Goal: Task Accomplishment & Management: Use online tool/utility

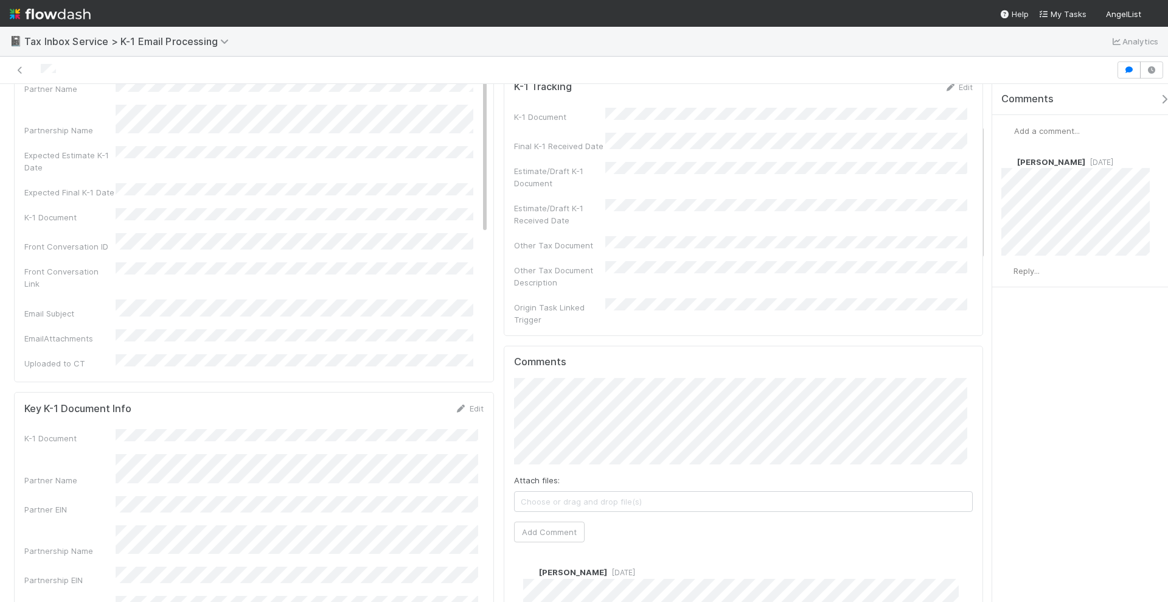
scroll to position [152, 0]
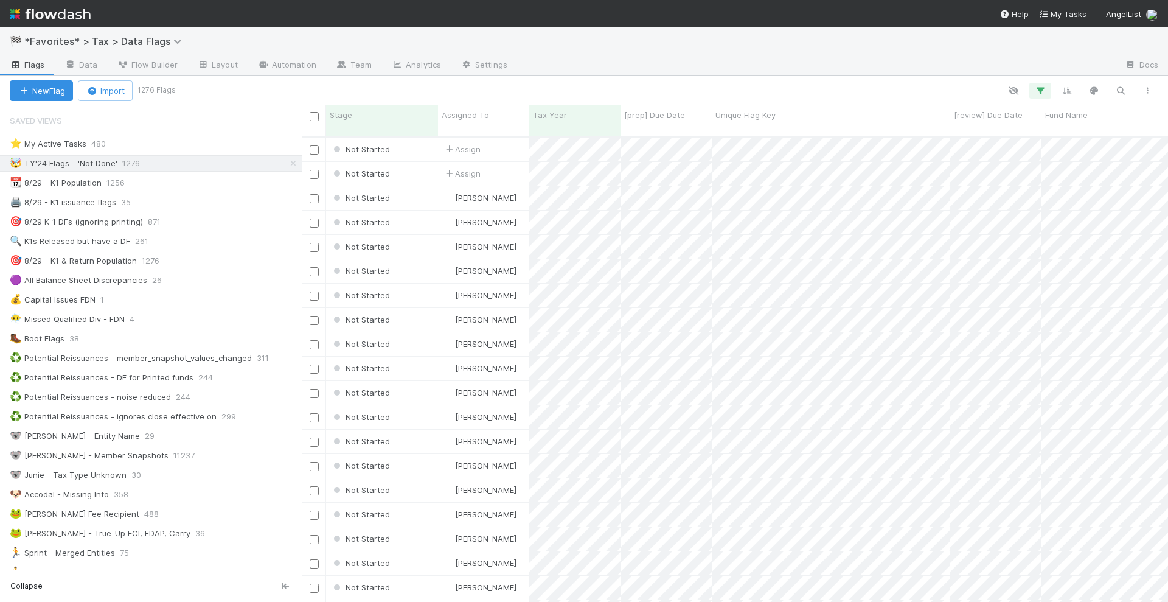
click at [74, 12] on img at bounding box center [50, 14] width 81 height 21
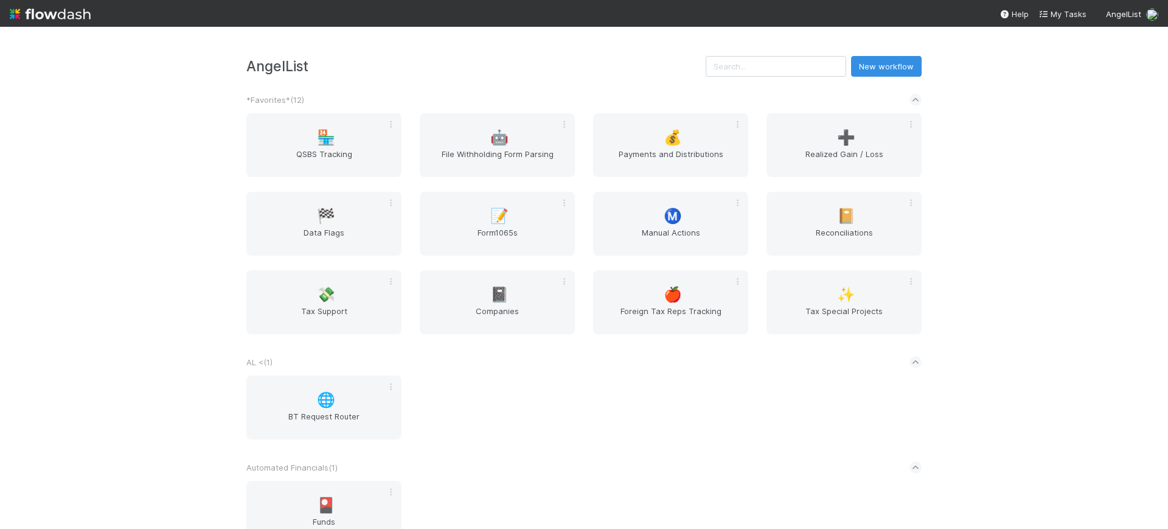
click at [1065, 184] on div "AngelList New workflow *Favorites* ( 12 ) 🏪 QSBS Tracking 🤖 File Withholding Fo…" at bounding box center [584, 278] width 1168 height 502
click at [498, 220] on span "📝" at bounding box center [499, 216] width 18 height 16
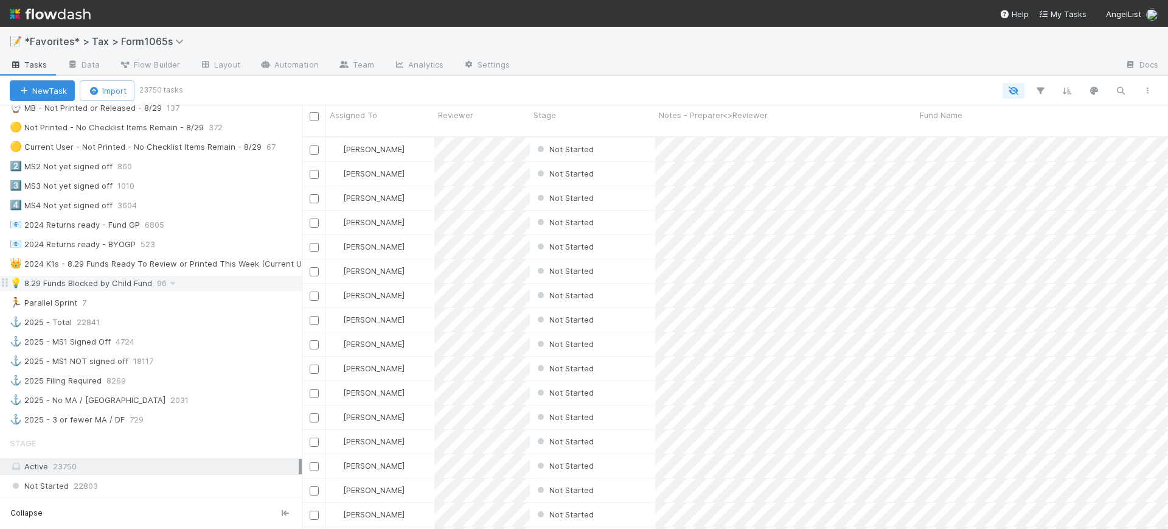
scroll to position [427, 0]
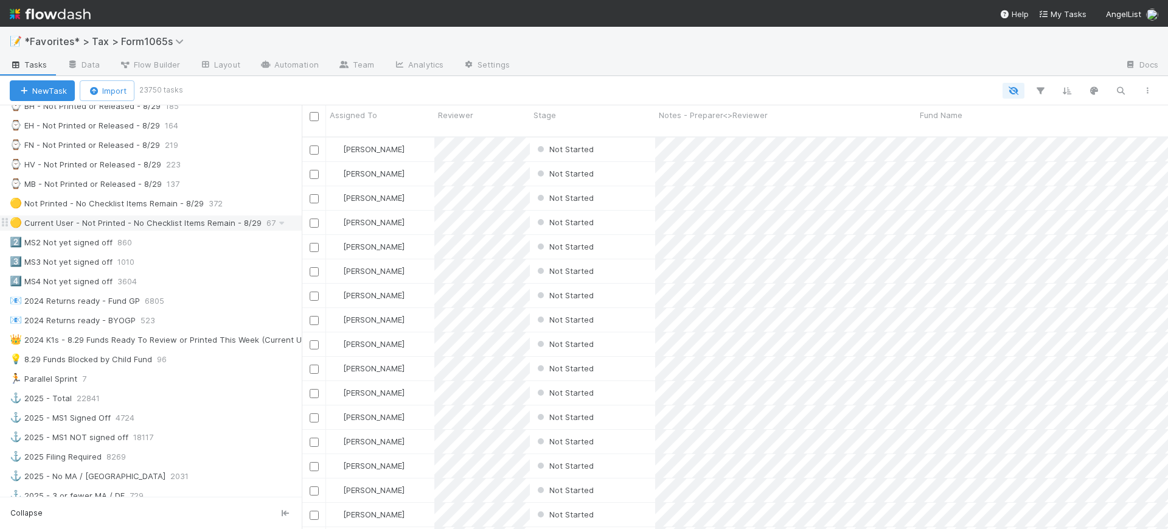
click at [164, 226] on div "🟡 Current User - Not Printed - No Checklist Items Remain - 8/29" at bounding box center [136, 222] width 252 height 15
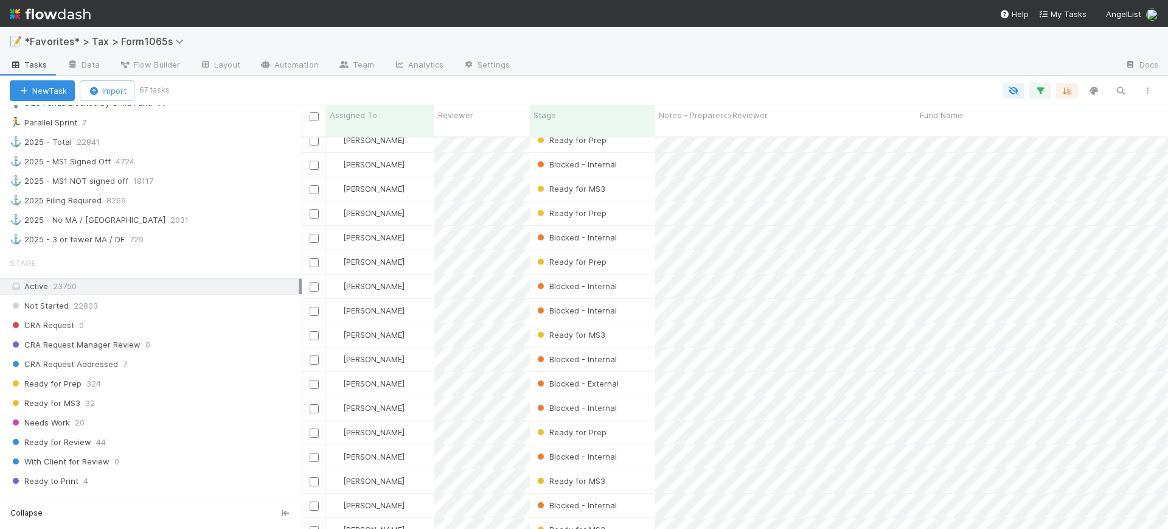
scroll to position [731, 0]
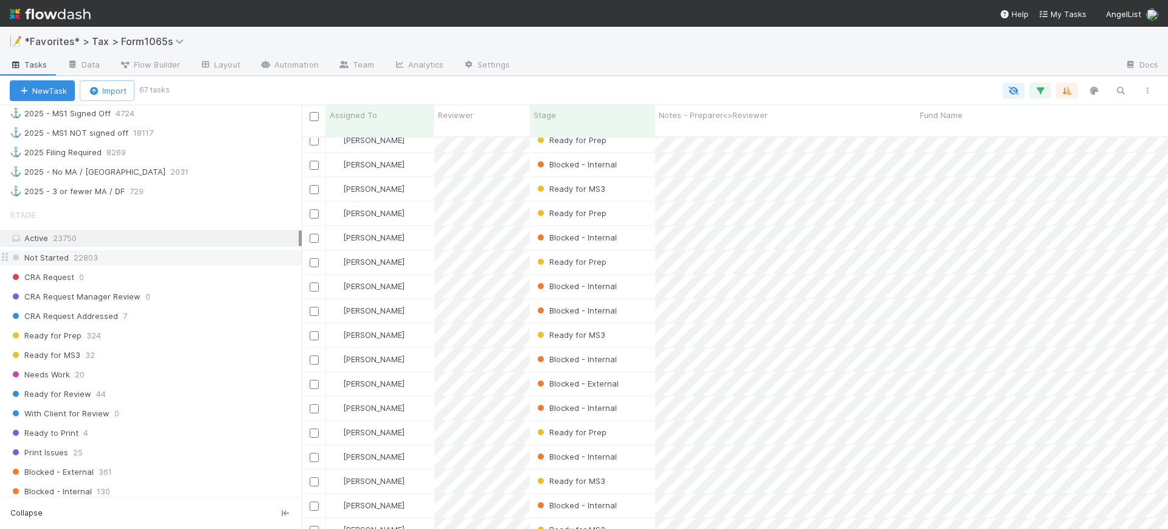
click at [144, 264] on div "Not Started 22803" at bounding box center [156, 257] width 292 height 15
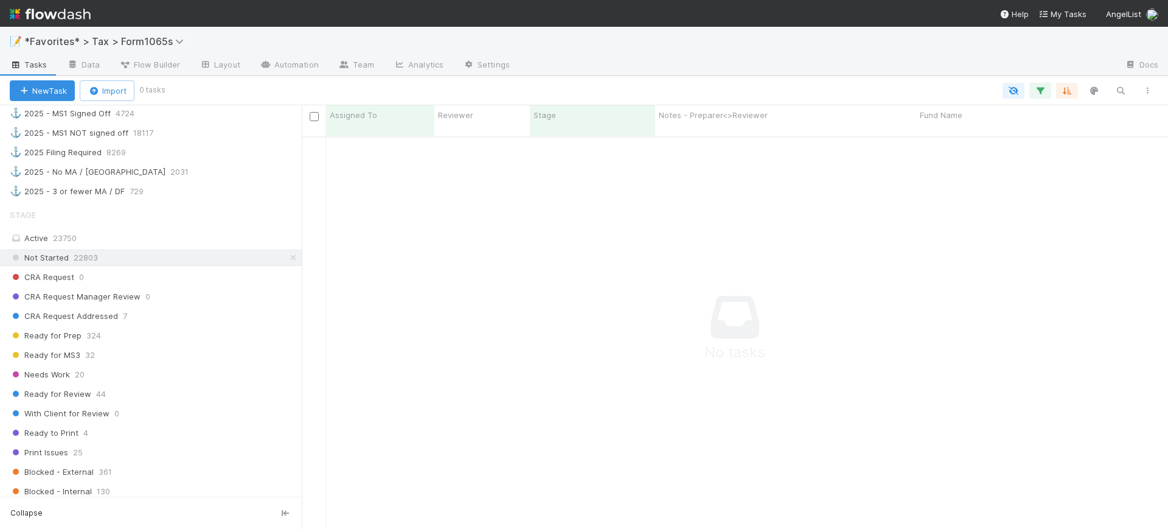
scroll to position [2, 0]
click at [139, 333] on div "Ready for Prep 324" at bounding box center [156, 335] width 292 height 15
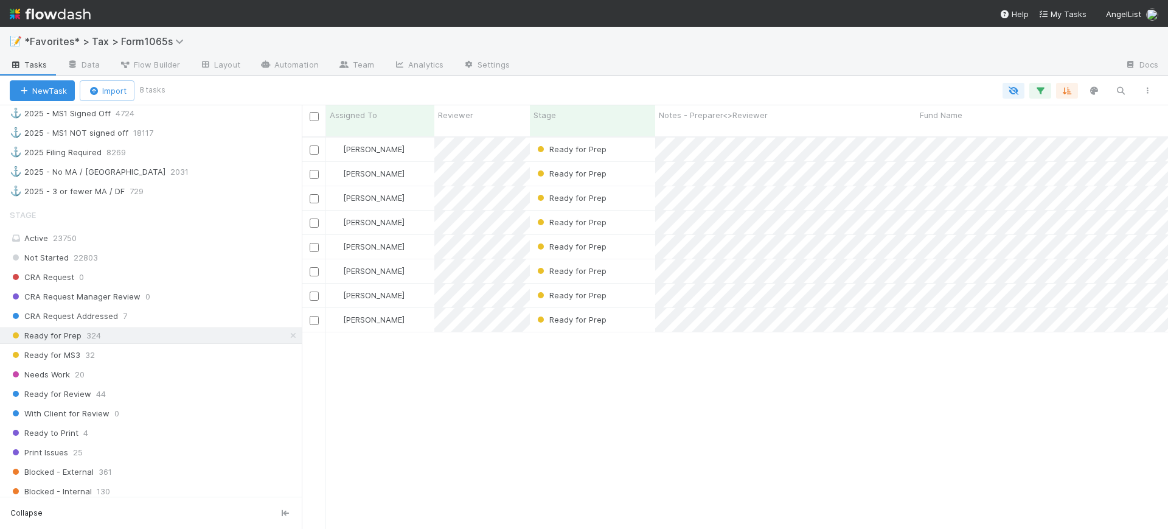
scroll to position [391, 855]
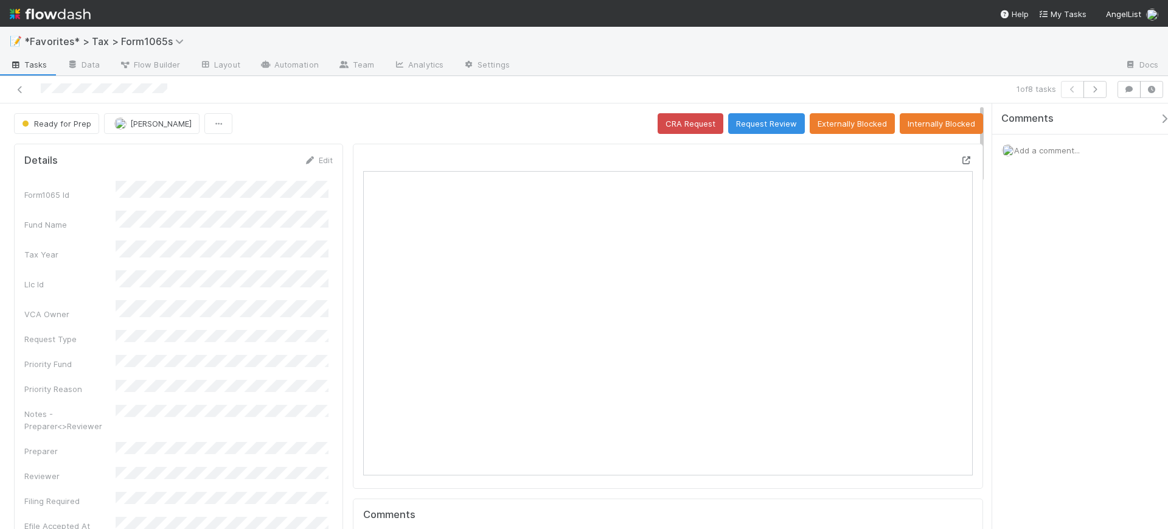
click at [961, 161] on icon at bounding box center [967, 160] width 12 height 8
click at [318, 157] on link "Edit" at bounding box center [318, 160] width 29 height 10
click at [256, 163] on button "Save" at bounding box center [268, 164] width 35 height 21
click at [391, 113] on div "Ready for Prep [PERSON_NAME] CRA Request Request Review Externally Blocked Inte…" at bounding box center [498, 123] width 969 height 21
drag, startPoint x: 857, startPoint y: 129, endPoint x: 877, endPoint y: 74, distance: 58.5
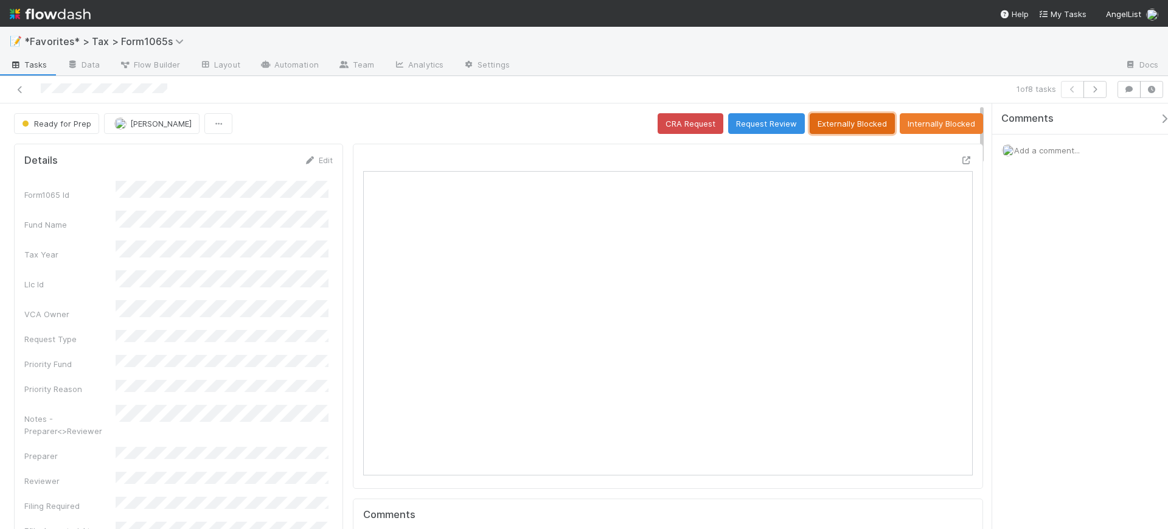
click at [877, 74] on div "📝 *Favorites* > Tax > Form1065s Tasks Data Flow Builder Layout Automation Team …" at bounding box center [584, 278] width 1168 height 502
click at [1097, 88] on icon "button" at bounding box center [1095, 89] width 12 height 7
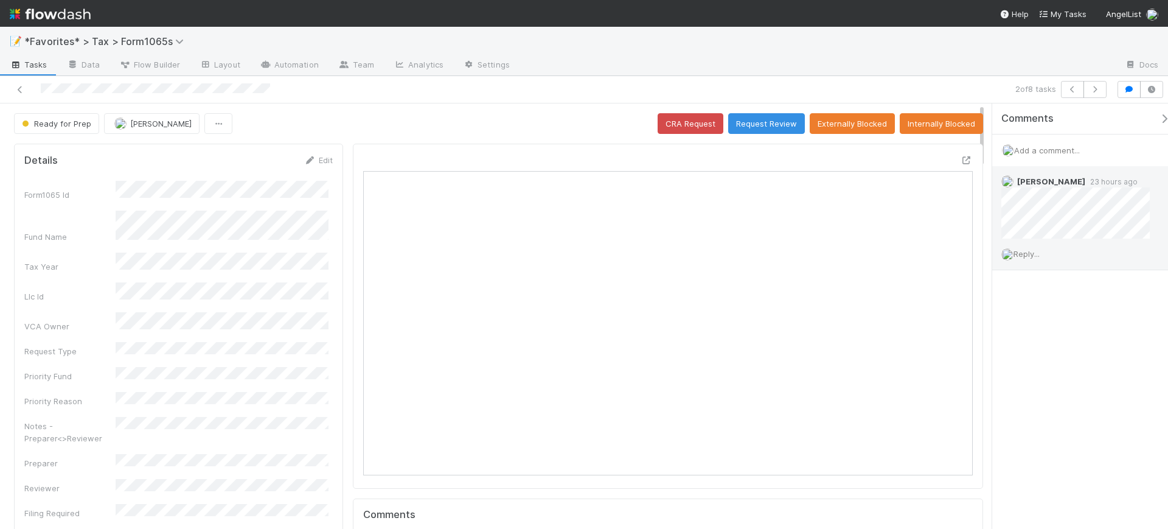
click at [1032, 254] on span "Reply..." at bounding box center [1026, 254] width 26 height 10
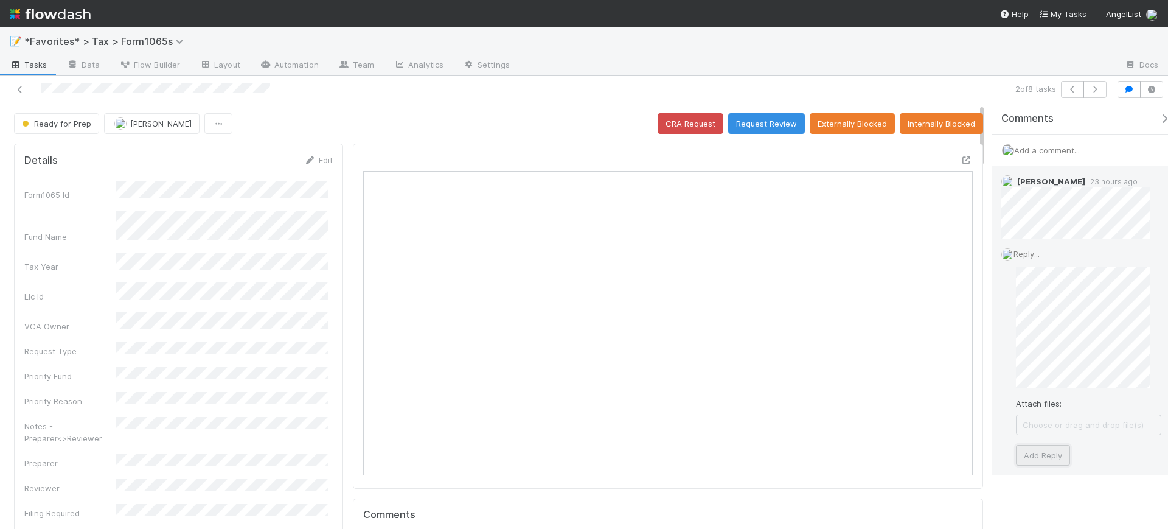
click at [1046, 454] on button "Add Reply" at bounding box center [1043, 455] width 54 height 21
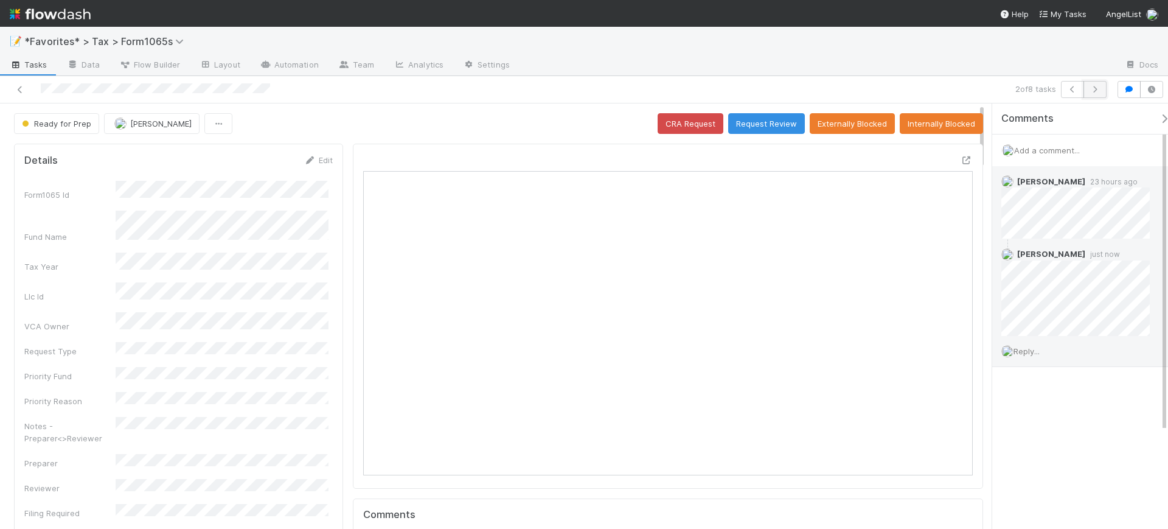
click at [1099, 92] on icon "button" at bounding box center [1095, 89] width 12 height 7
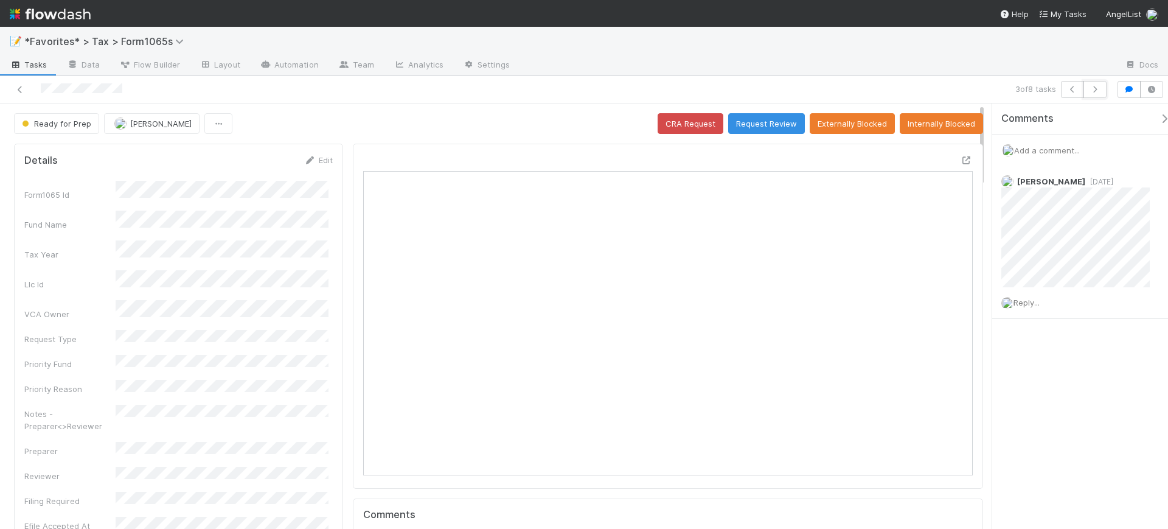
click at [1099, 92] on icon "button" at bounding box center [1095, 89] width 12 height 7
click at [1030, 255] on span "Reply..." at bounding box center [1026, 254] width 26 height 10
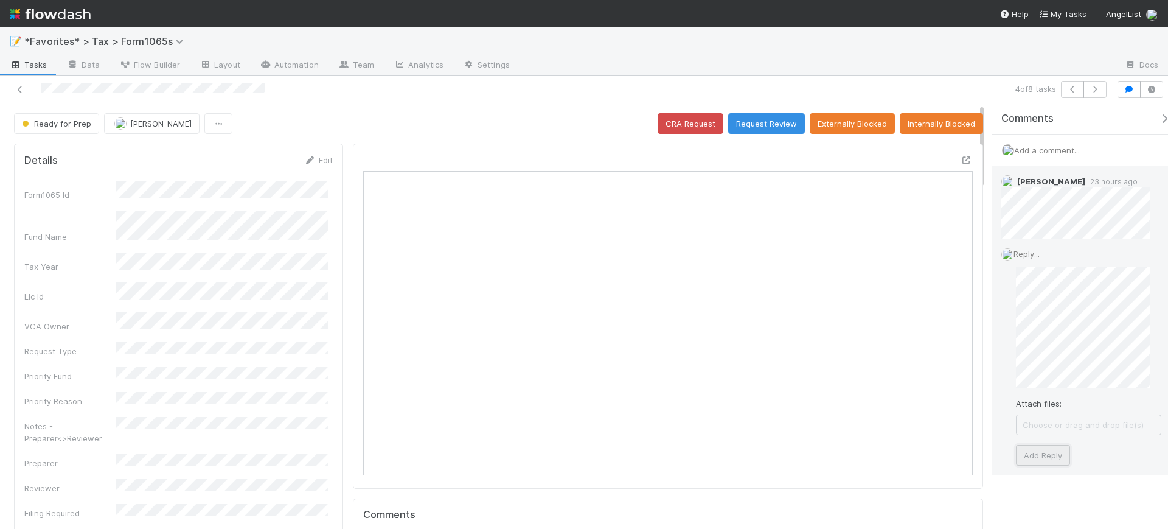
click at [1042, 454] on button "Add Reply" at bounding box center [1043, 455] width 54 height 21
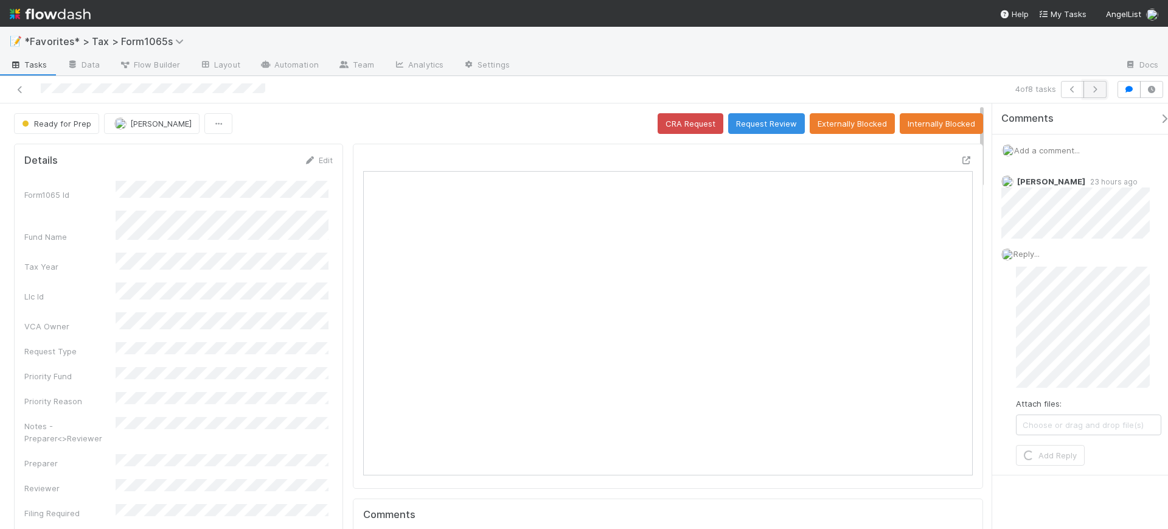
click at [1096, 90] on icon "button" at bounding box center [1095, 89] width 12 height 7
click at [1032, 250] on span "Reply..." at bounding box center [1026, 254] width 26 height 10
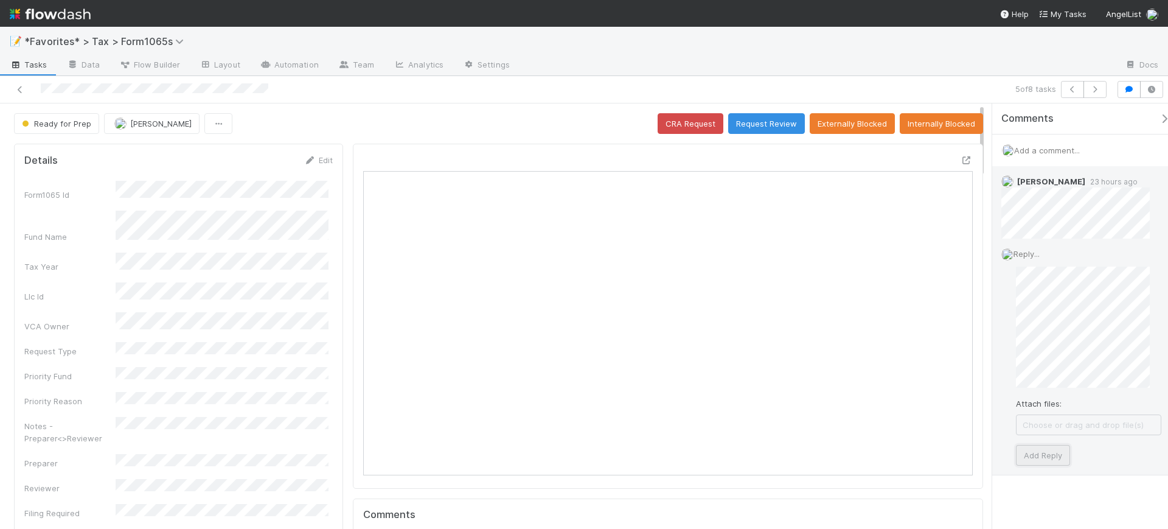
click at [1063, 464] on button "Add Reply" at bounding box center [1043, 455] width 54 height 21
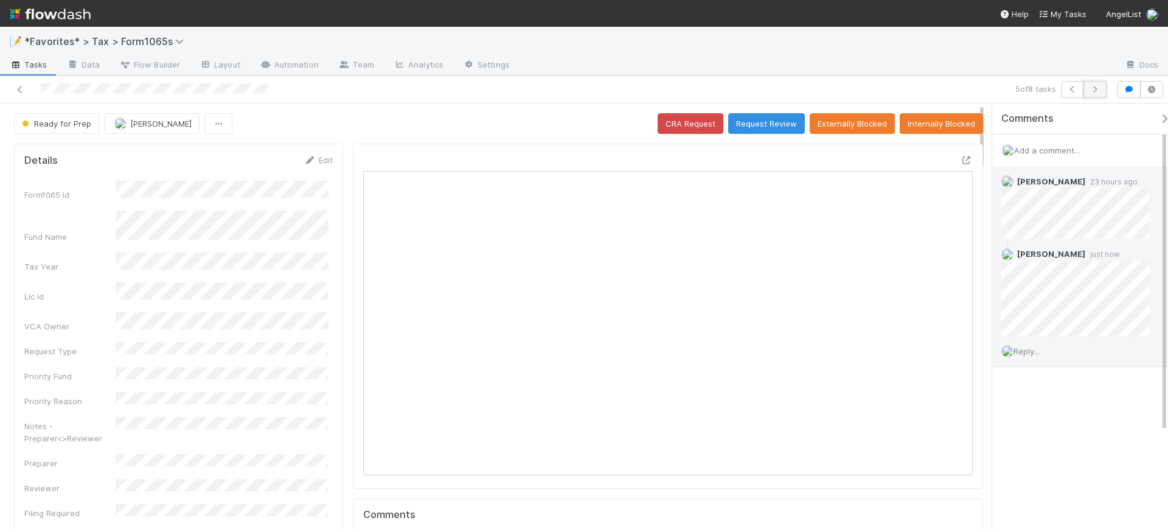
click at [1097, 94] on button "button" at bounding box center [1094, 89] width 23 height 17
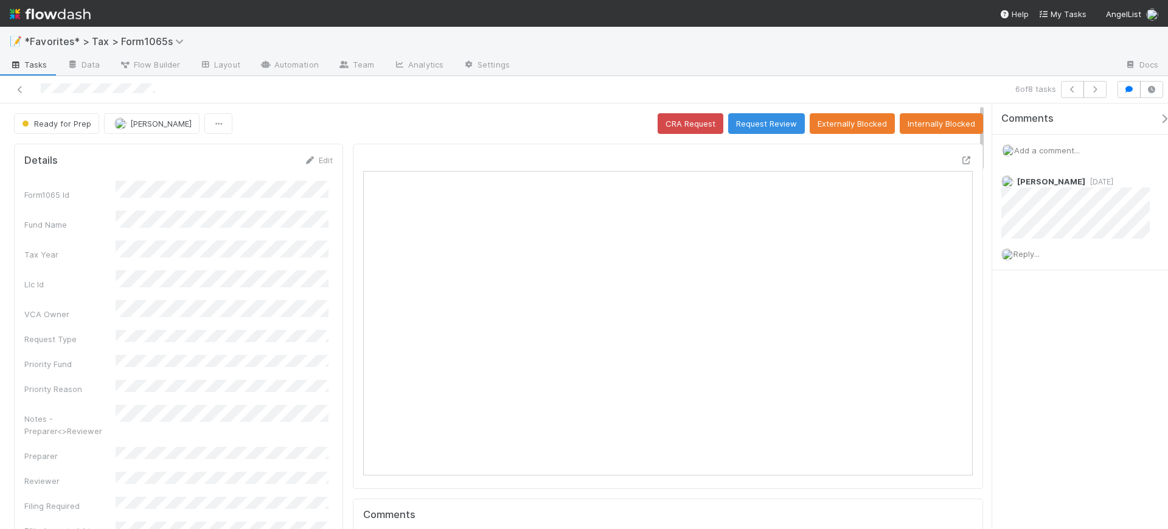
scroll to position [235, 293]
click at [1099, 91] on icon "button" at bounding box center [1095, 89] width 12 height 7
click at [1042, 148] on span "Add a comment..." at bounding box center [1047, 150] width 66 height 10
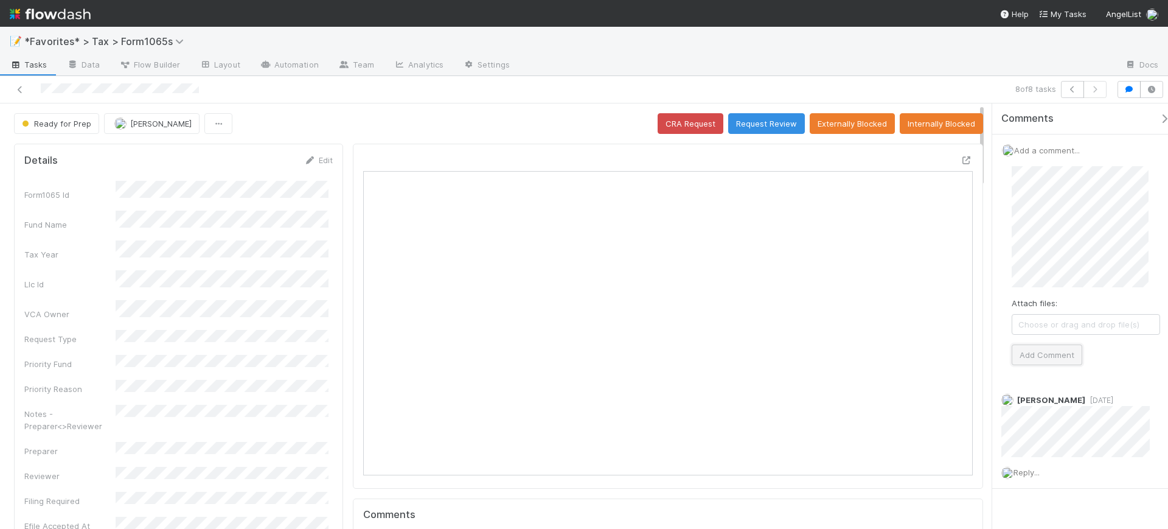
click at [1060, 355] on button "Add Comment" at bounding box center [1047, 354] width 71 height 21
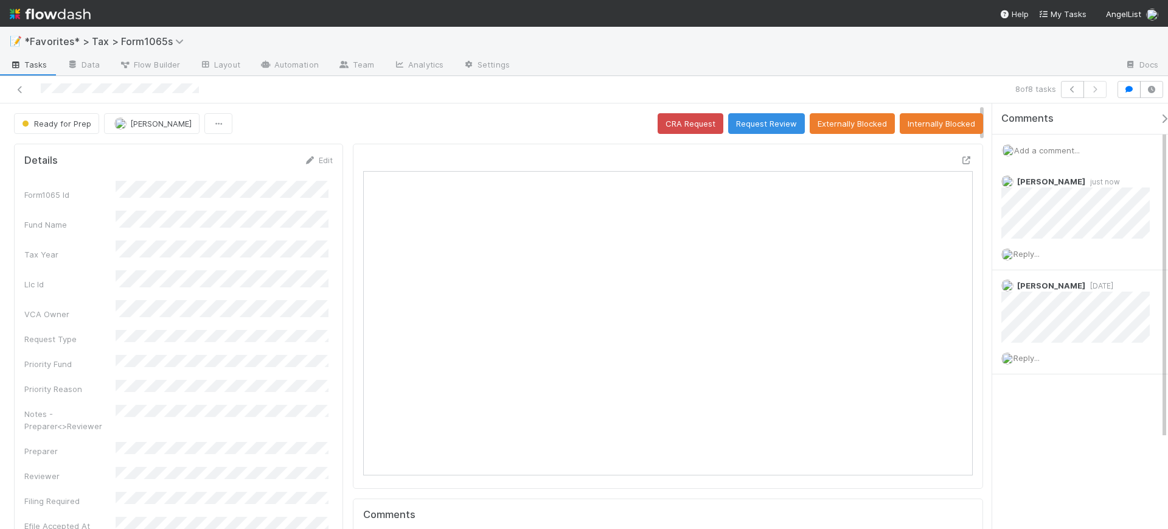
click at [794, 61] on div at bounding box center [818, 65] width 596 height 19
click at [764, 119] on button "Request Review" at bounding box center [766, 123] width 77 height 21
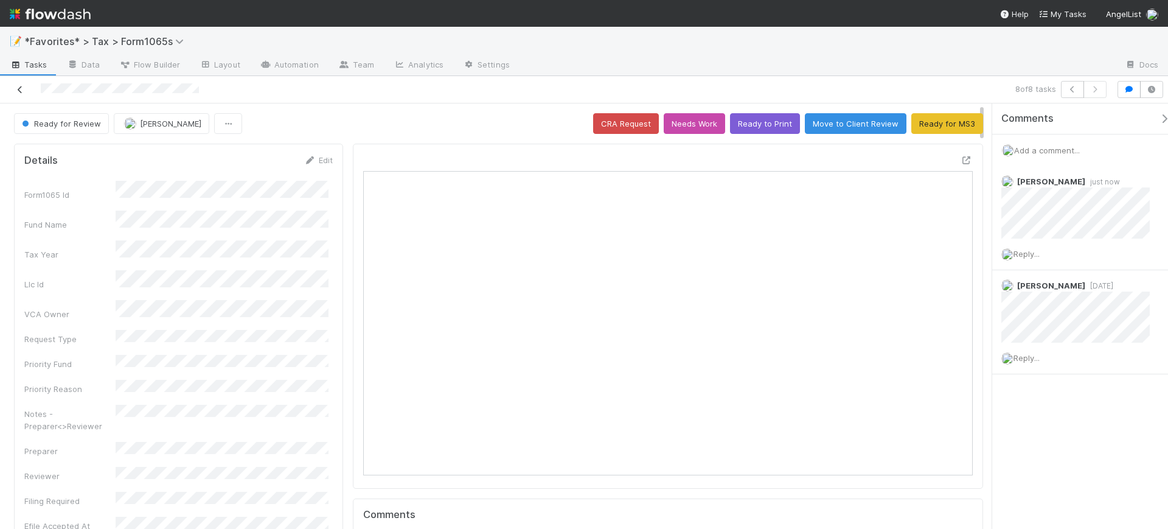
click at [19, 94] on link at bounding box center [20, 89] width 12 height 12
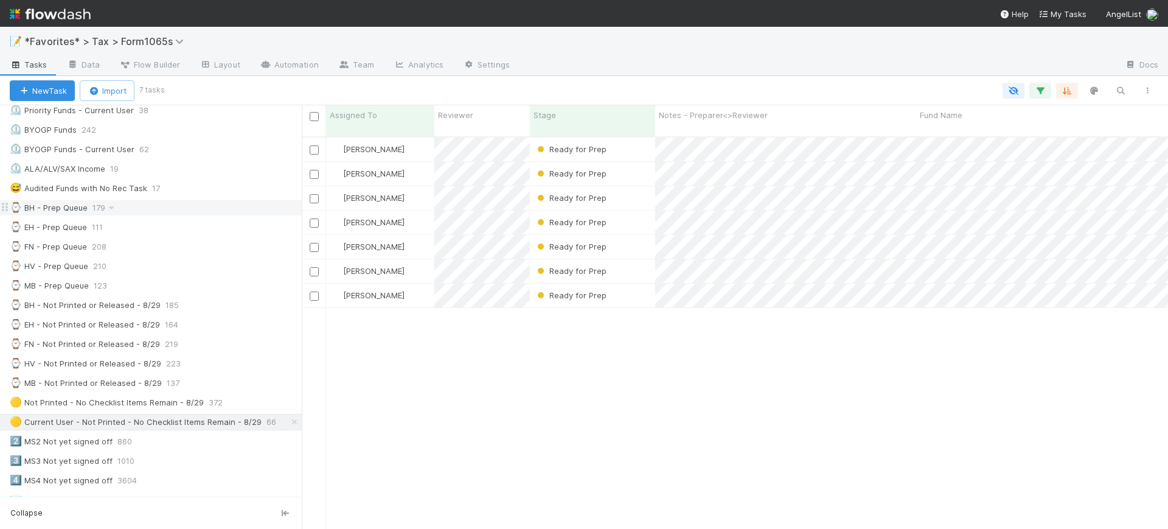
scroll to position [304, 0]
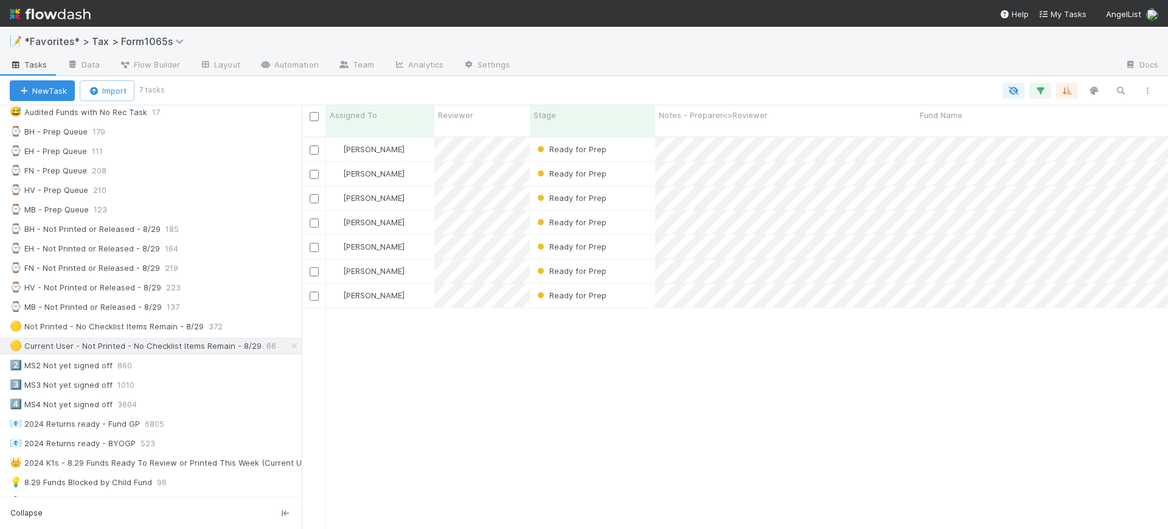
click at [625, 388] on div "[PERSON_NAME] Ready for Prep [DATE] 2:05:03 PM 6 0 0 5 1 1 0 3 [PERSON_NAME] Re…" at bounding box center [735, 337] width 866 height 401
click at [542, 379] on div "[PERSON_NAME] Ready for Prep [DATE] 2:05:03 PM 6 0 0 5 1 1 0 3 [PERSON_NAME] Re…" at bounding box center [735, 337] width 866 height 401
click at [45, 13] on img at bounding box center [50, 14] width 81 height 21
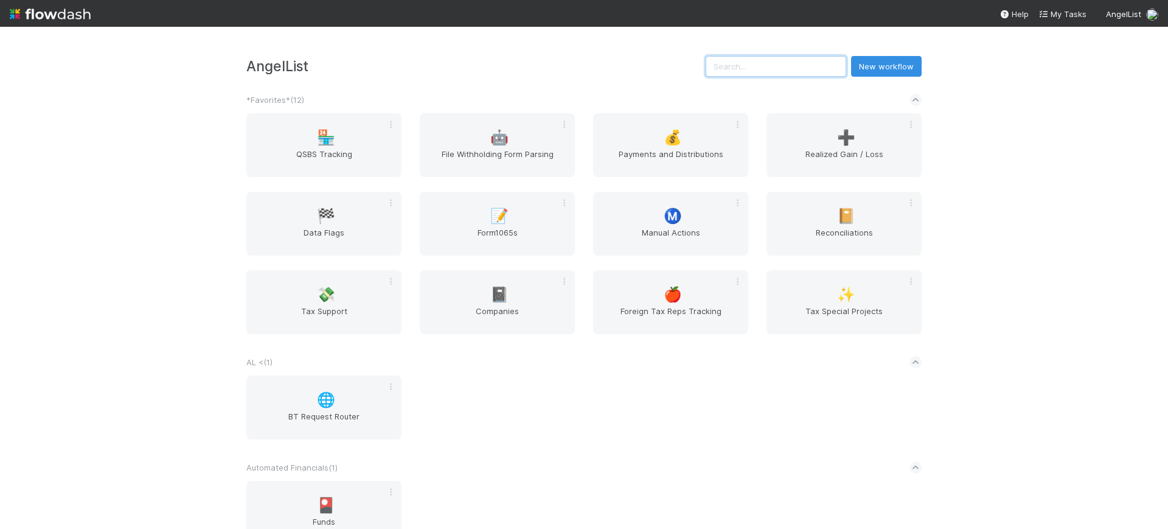
click at [793, 64] on input "text" at bounding box center [776, 66] width 141 height 21
paste input "tax_potential_fdap_reporting_line_5_unaccruing_note_and_distribution"
type input "tax_potential_fdap_reporting_line_5_unaccruing_note_and_distribution"
click at [484, 209] on div "📝 Form1065s" at bounding box center [497, 224] width 155 height 64
click at [290, 222] on div "🏁 Data Flags" at bounding box center [323, 224] width 155 height 64
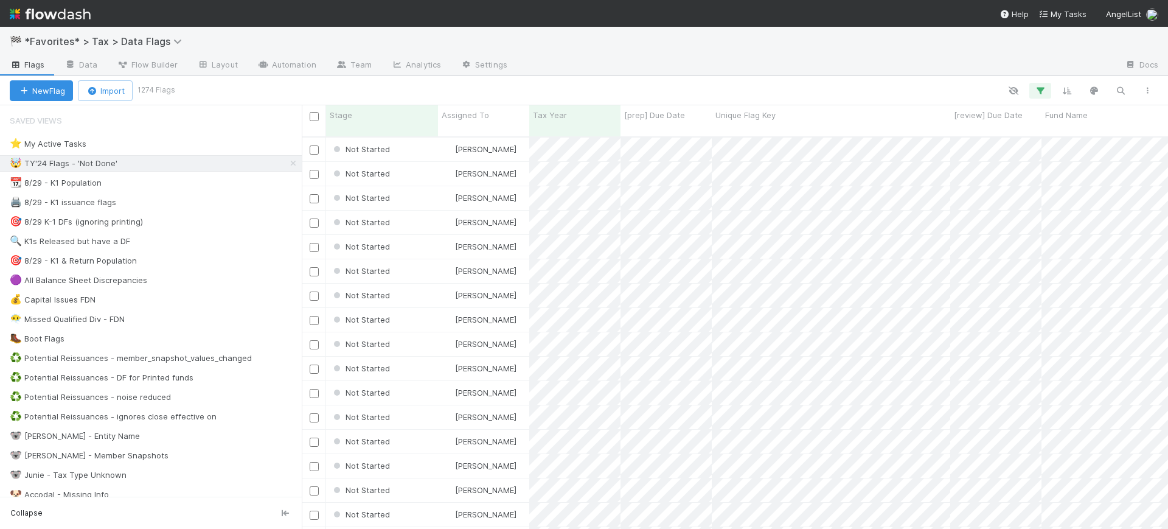
scroll to position [391, 855]
click at [287, 164] on icon at bounding box center [293, 163] width 12 height 8
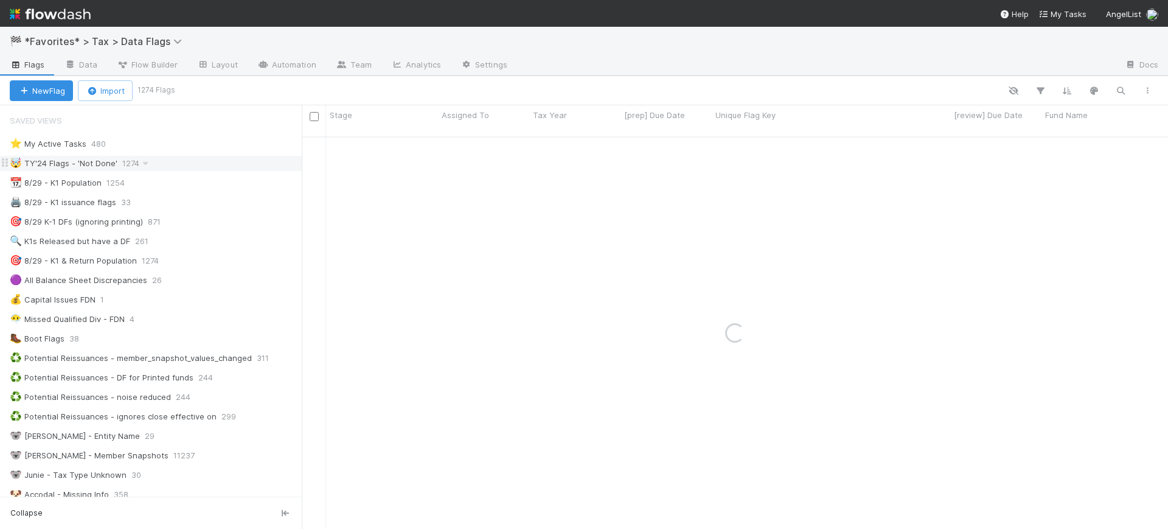
click at [96, 166] on div "🤯 TY'24 Flags - 'Not Done'" at bounding box center [64, 163] width 108 height 15
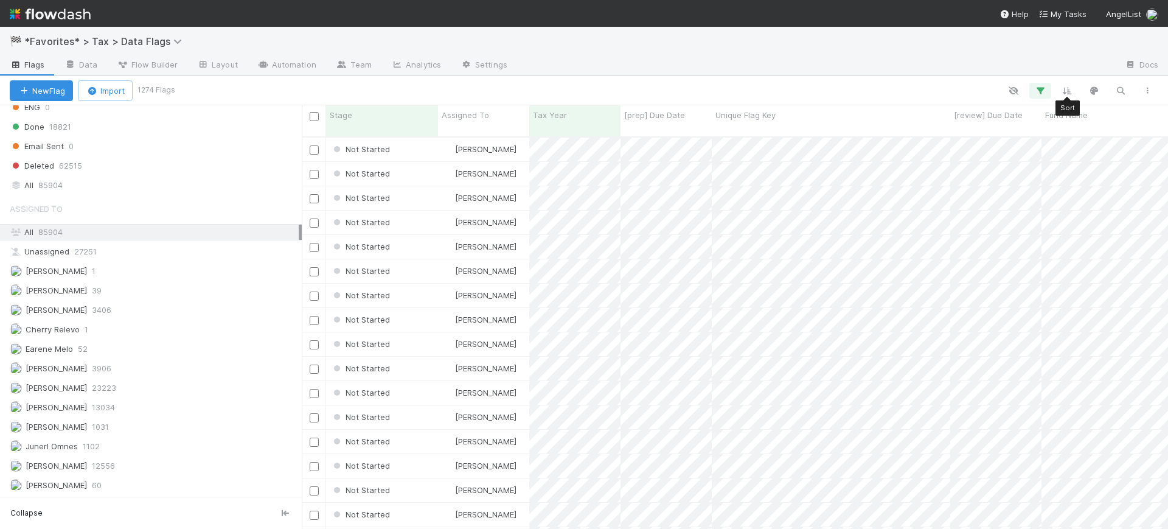
scroll to position [391, 855]
click at [1044, 87] on icon "button" at bounding box center [1040, 90] width 12 height 11
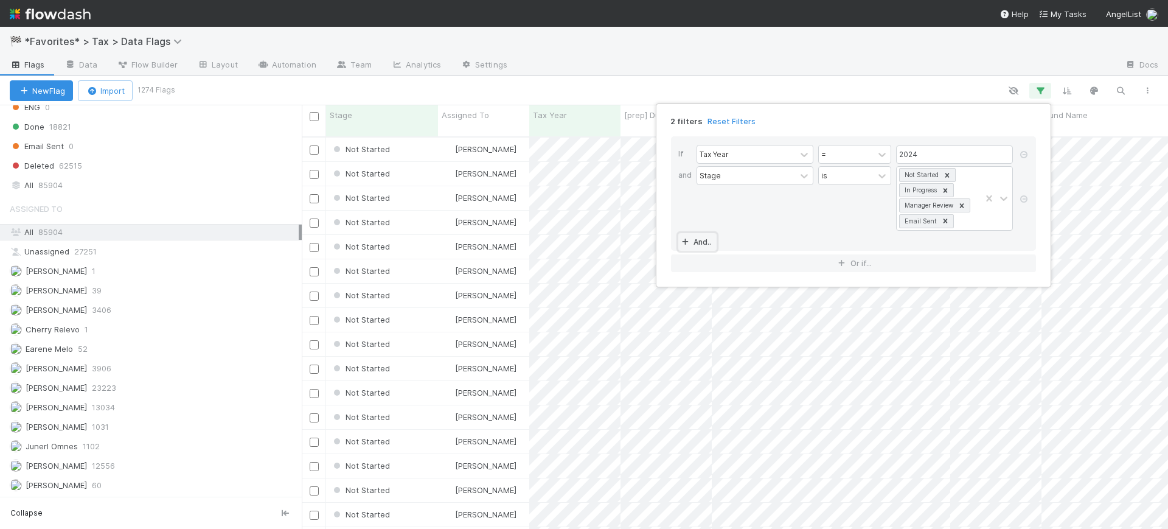
click at [704, 245] on link "And.." at bounding box center [697, 242] width 38 height 18
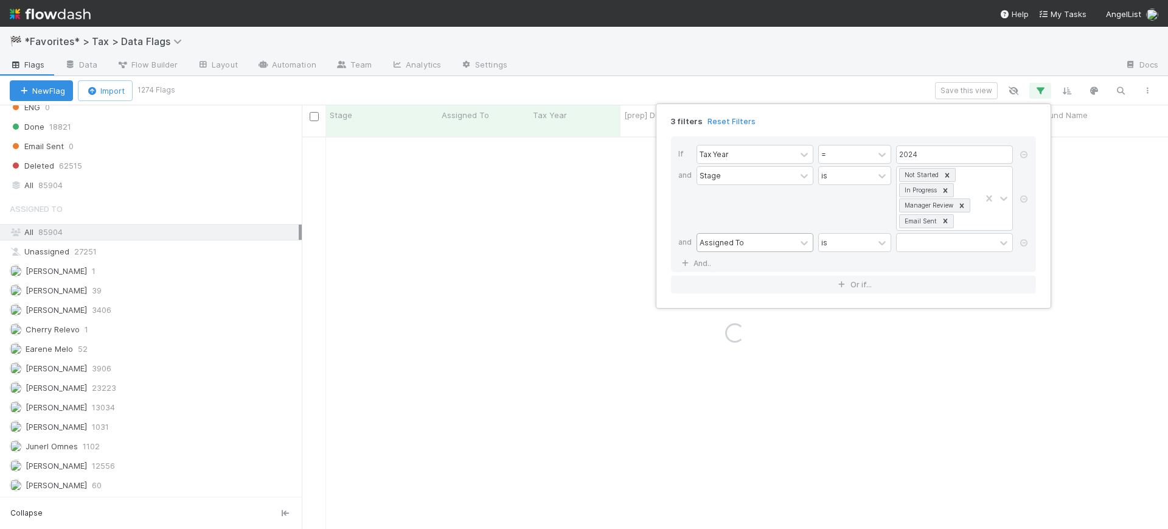
click at [756, 246] on div "Assigned To" at bounding box center [746, 243] width 99 height 18
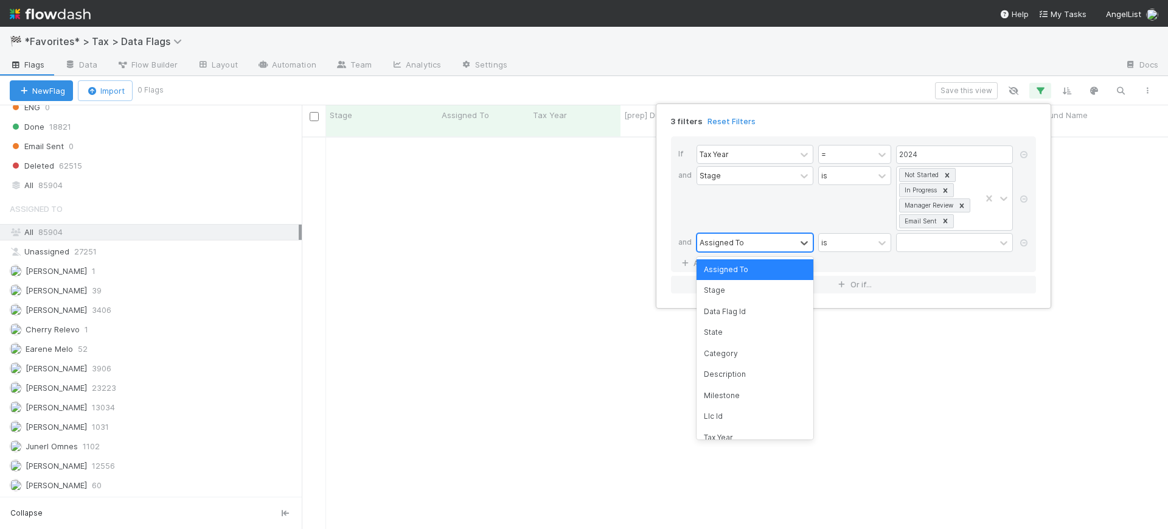
scroll to position [379, 843]
type input "unique"
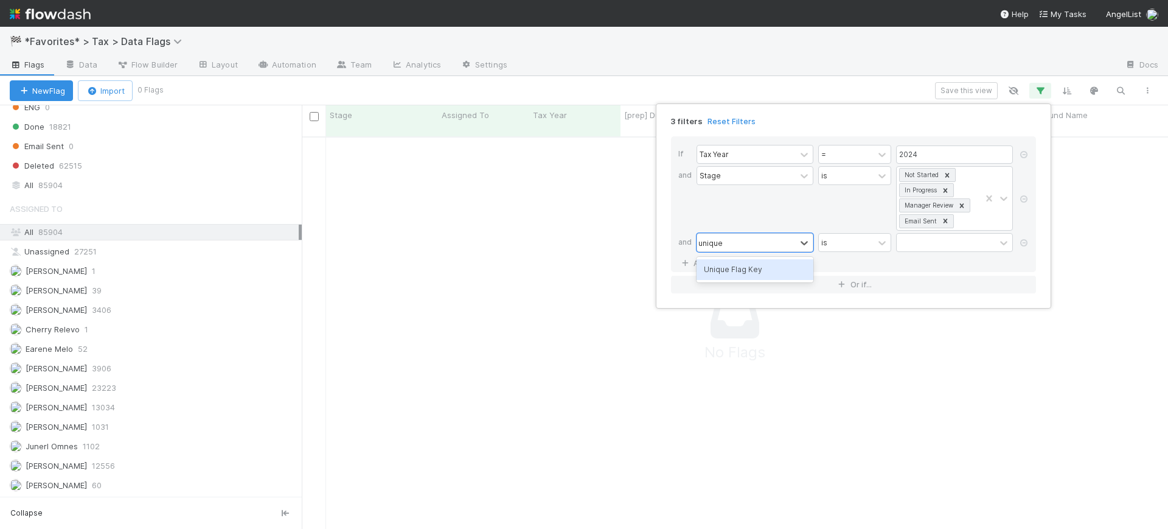
click at [760, 280] on div "Unique Flag Key" at bounding box center [755, 270] width 117 height 26
click at [784, 274] on div "Unique Flag Key" at bounding box center [755, 269] width 117 height 21
click at [931, 243] on input "text" at bounding box center [954, 243] width 117 height 18
paste input "tax_potential_fdap_reporting_line_5_unaccruing_note_and_distribution"
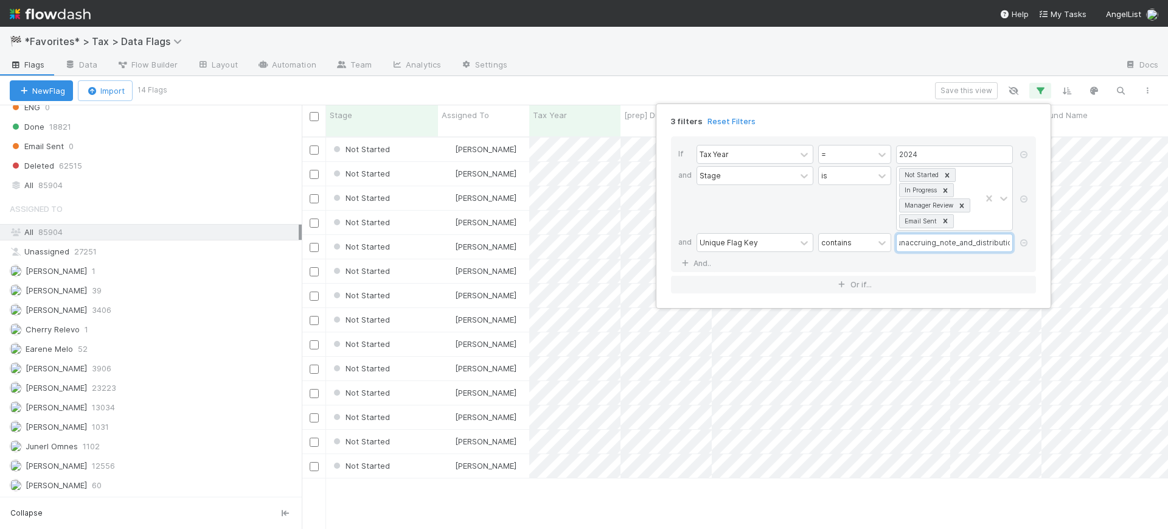
scroll to position [391, 855]
type input "tax_potential_fdap_reporting_line_5_unaccruing_note_and_distribution"
click at [868, 98] on div "3 filters Reset Filters If Tax Year = 2024 and Stage is Not Started In Progress…" at bounding box center [584, 264] width 1168 height 529
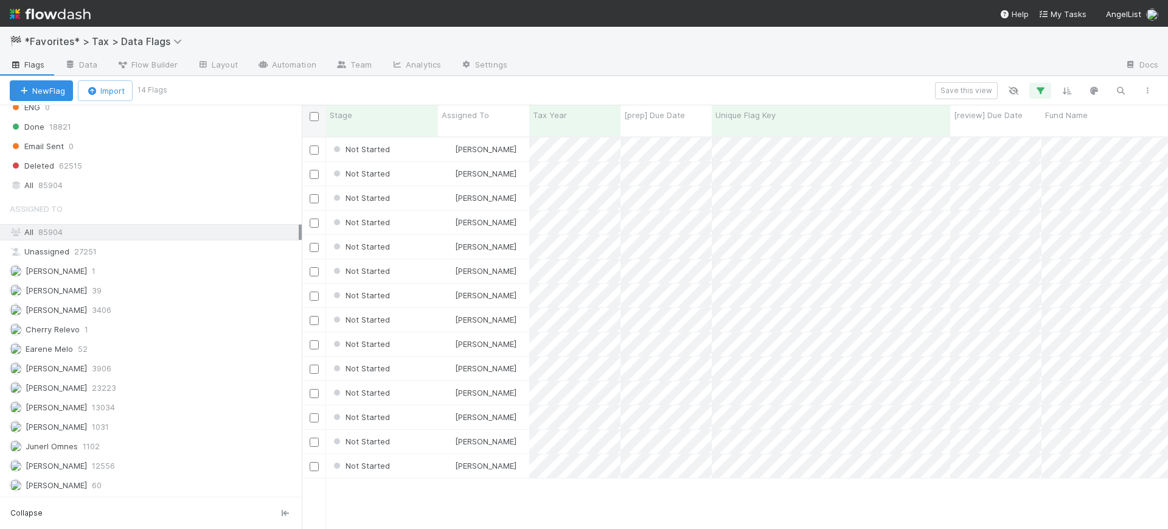
click at [315, 117] on input "checkbox" at bounding box center [314, 116] width 9 height 9
checkbox input "true"
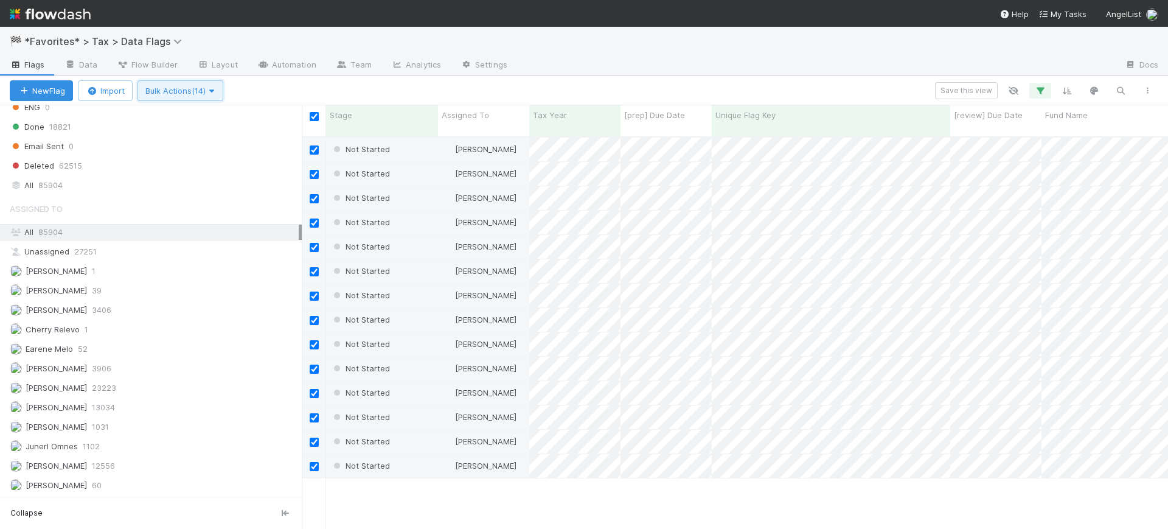
click at [195, 94] on span "Bulk Actions (14)" at bounding box center [180, 91] width 70 height 10
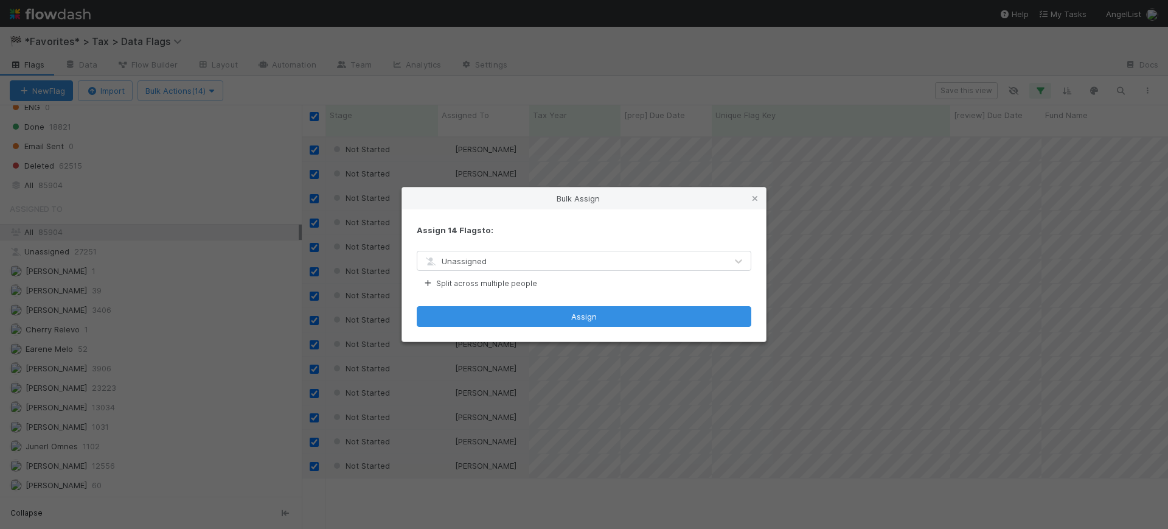
click at [572, 261] on div "Unassigned" at bounding box center [571, 260] width 309 height 19
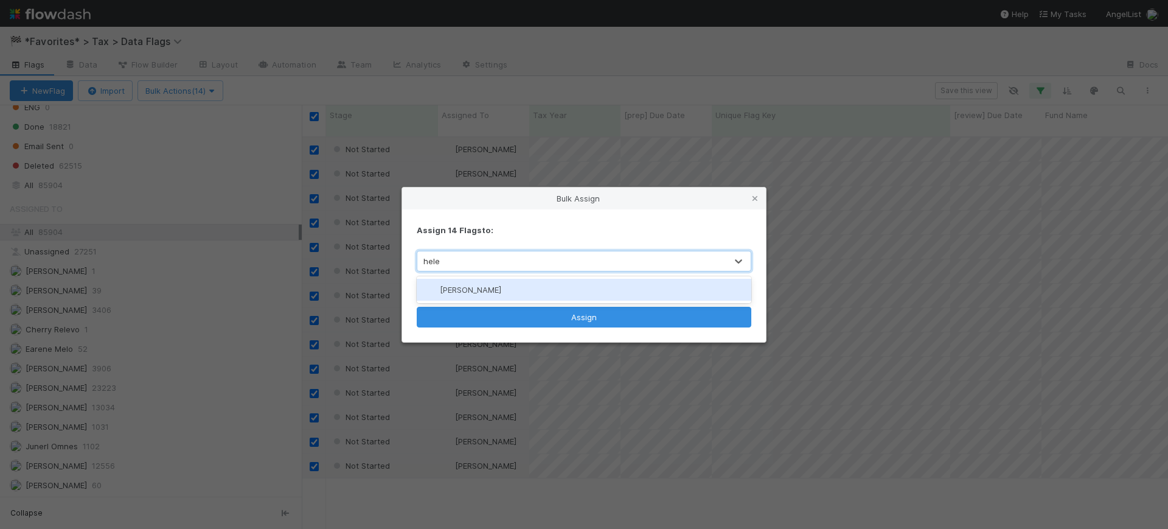
type input "[PERSON_NAME]"
click at [563, 282] on div "[PERSON_NAME]" at bounding box center [584, 290] width 335 height 22
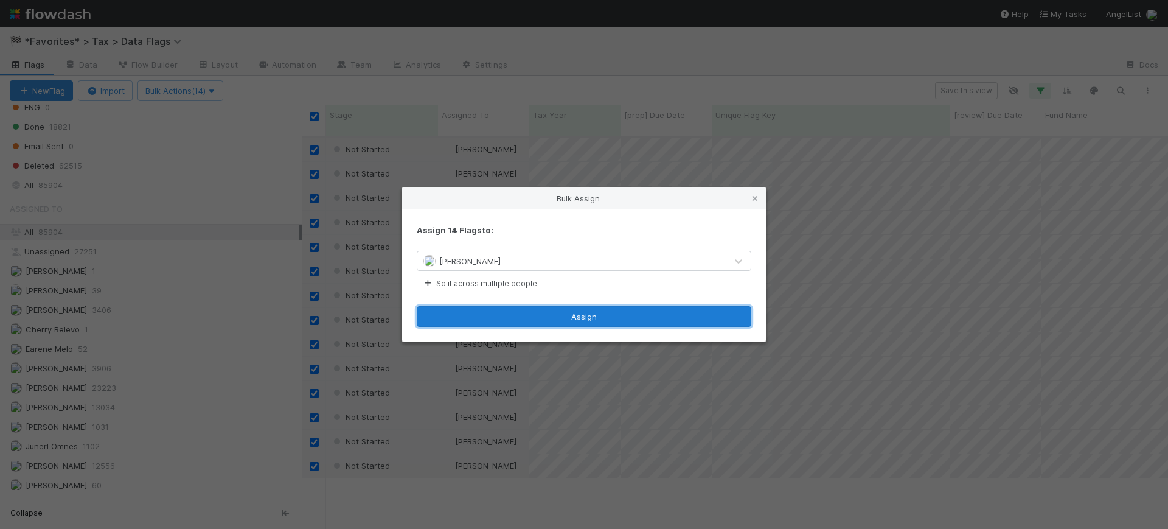
click at [608, 315] on button "Assign" at bounding box center [584, 316] width 335 height 21
checkbox input "false"
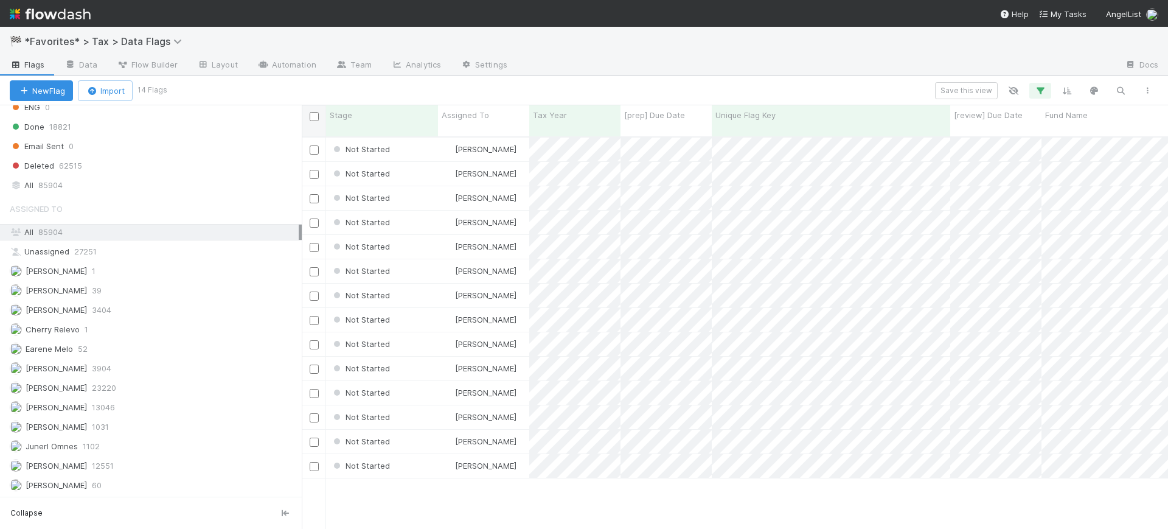
click at [313, 117] on input "checkbox" at bounding box center [314, 116] width 9 height 9
checkbox input "true"
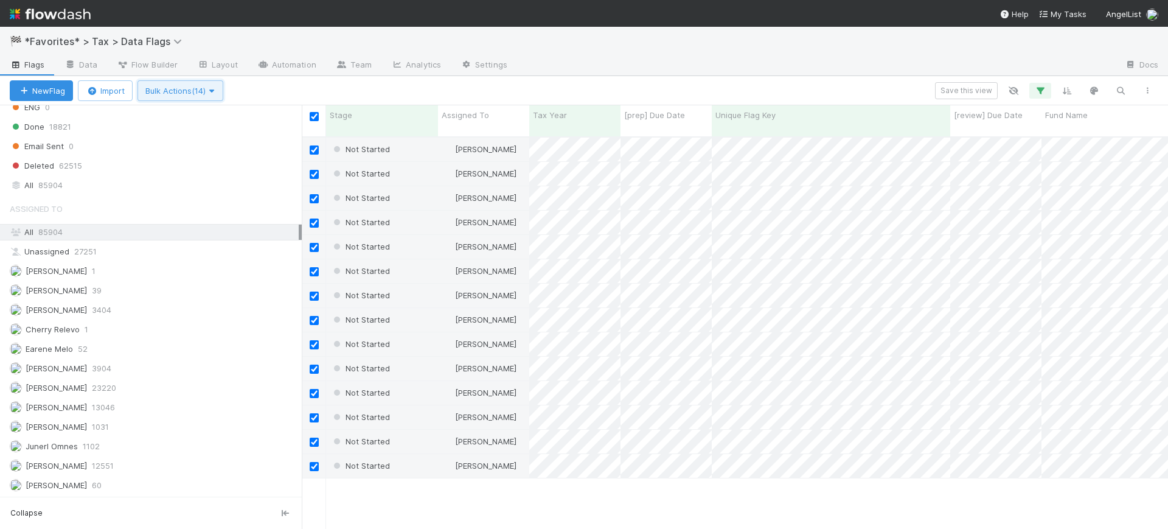
click at [217, 91] on icon "button" at bounding box center [212, 91] width 12 height 8
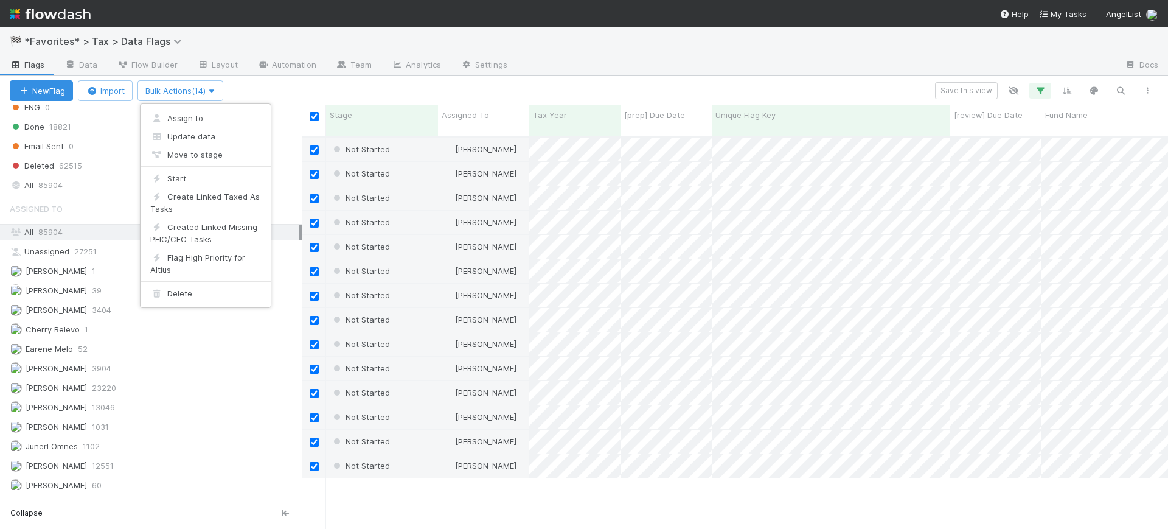
click at [488, 89] on div "Assign to Update data Move to stage Start Create Linked Taxed As Tasks Created …" at bounding box center [584, 264] width 1168 height 529
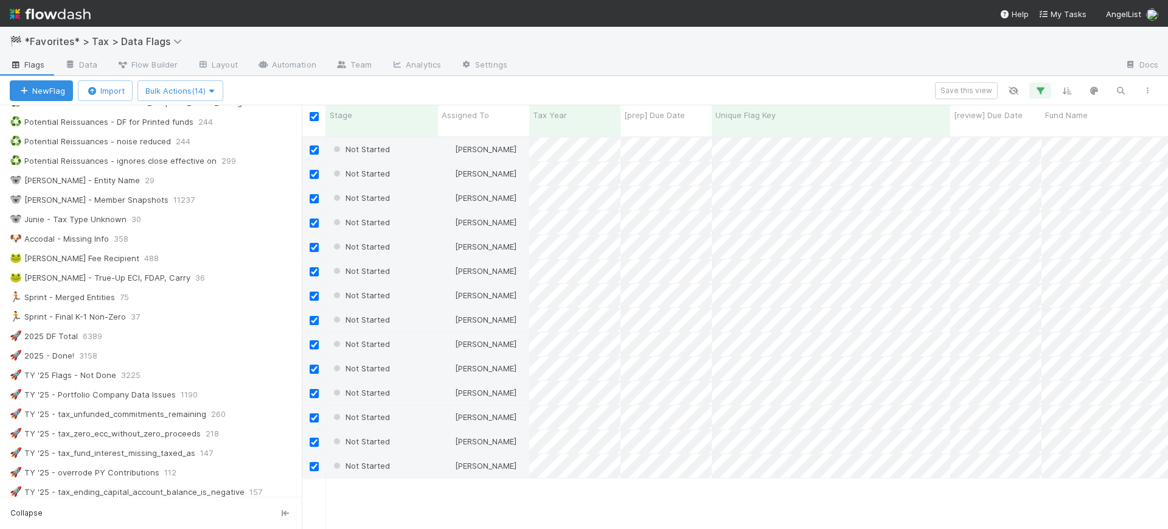
scroll to position [103, 0]
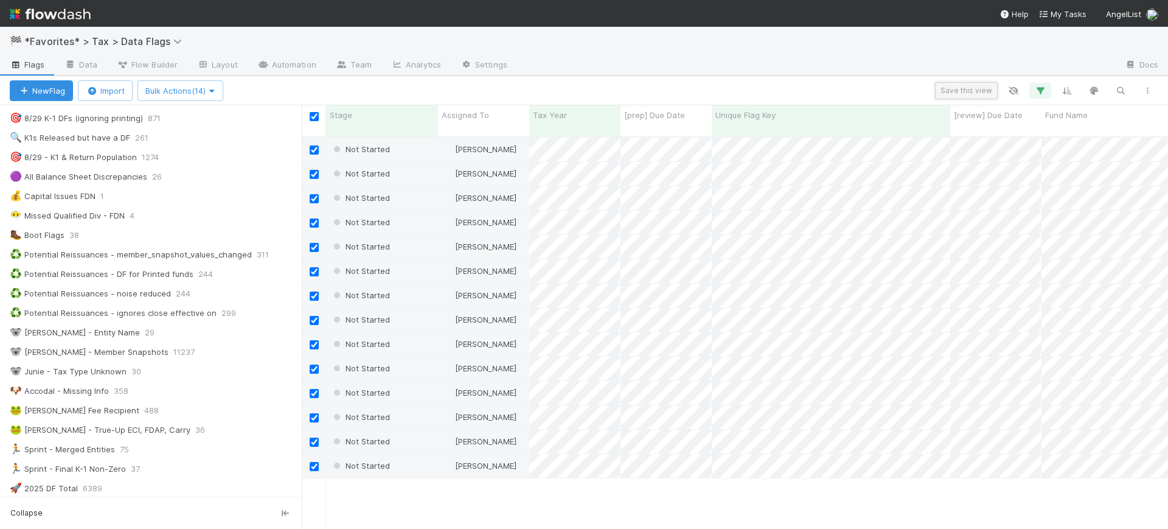
click at [973, 86] on button "Save this view" at bounding box center [966, 90] width 63 height 17
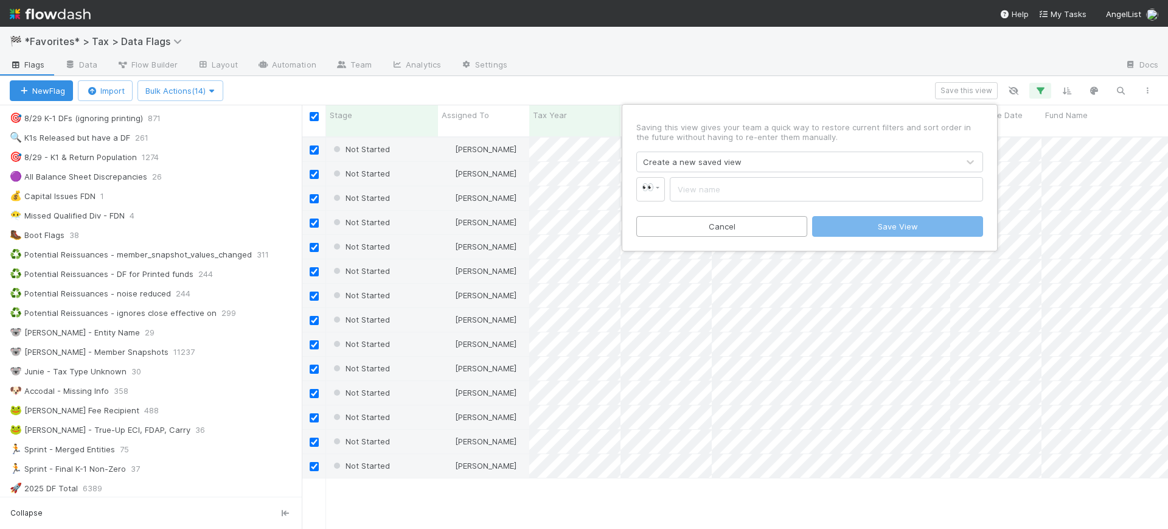
click at [675, 161] on div "Create a new saved view" at bounding box center [692, 162] width 99 height 12
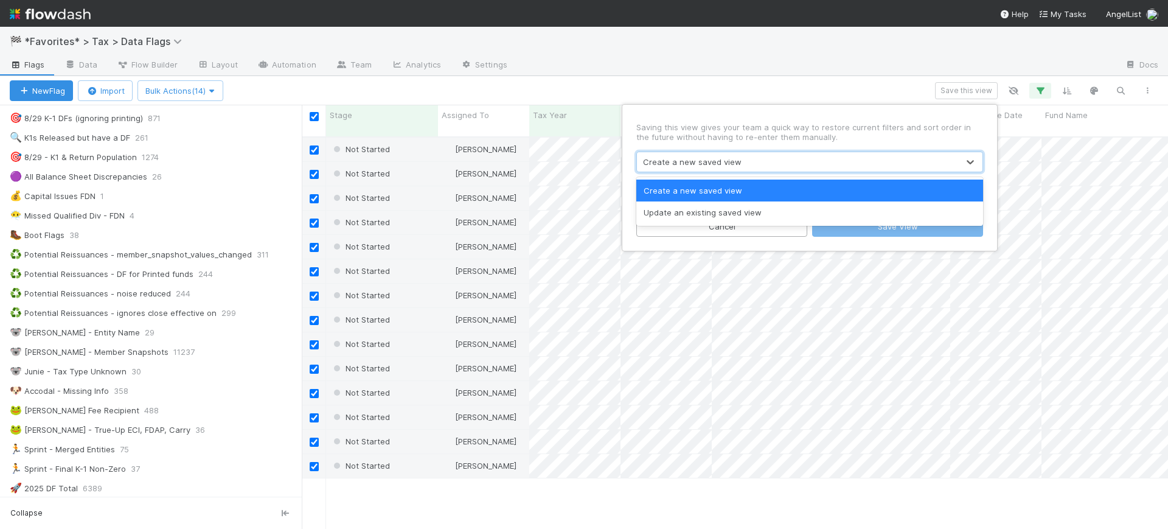
click at [739, 147] on div "Saving this view gives your team a quick way to restore current filters and sor…" at bounding box center [809, 177] width 365 height 136
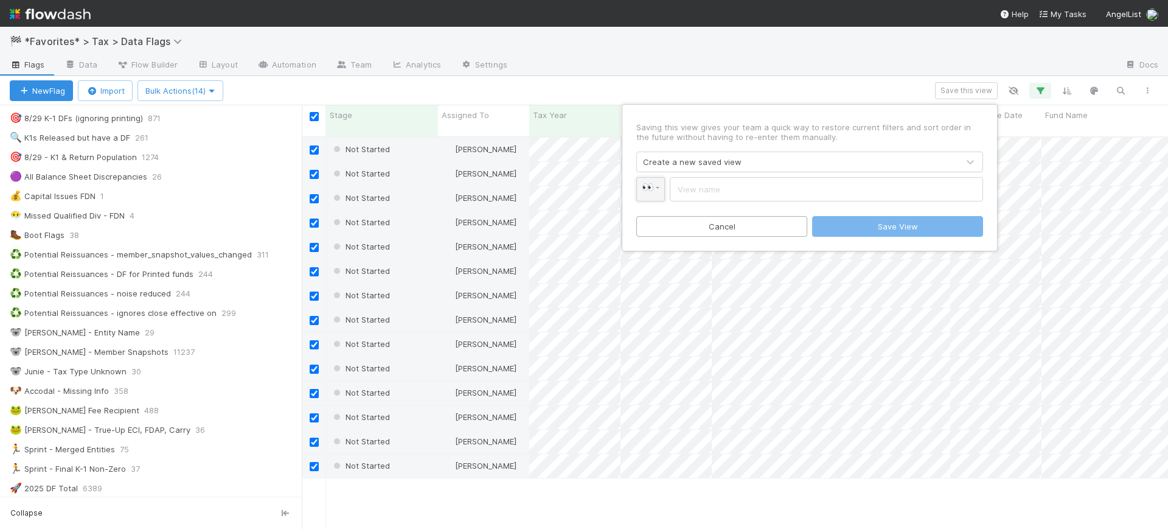
click at [643, 191] on span "👀" at bounding box center [648, 187] width 12 height 10
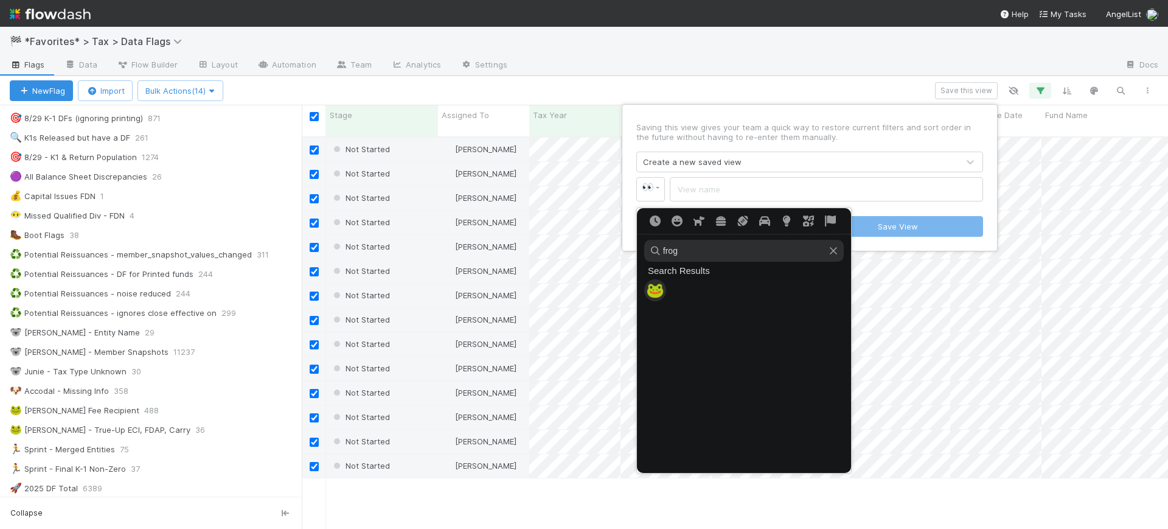
type input "frog"
click at [656, 290] on span "🐸" at bounding box center [655, 290] width 18 height 17
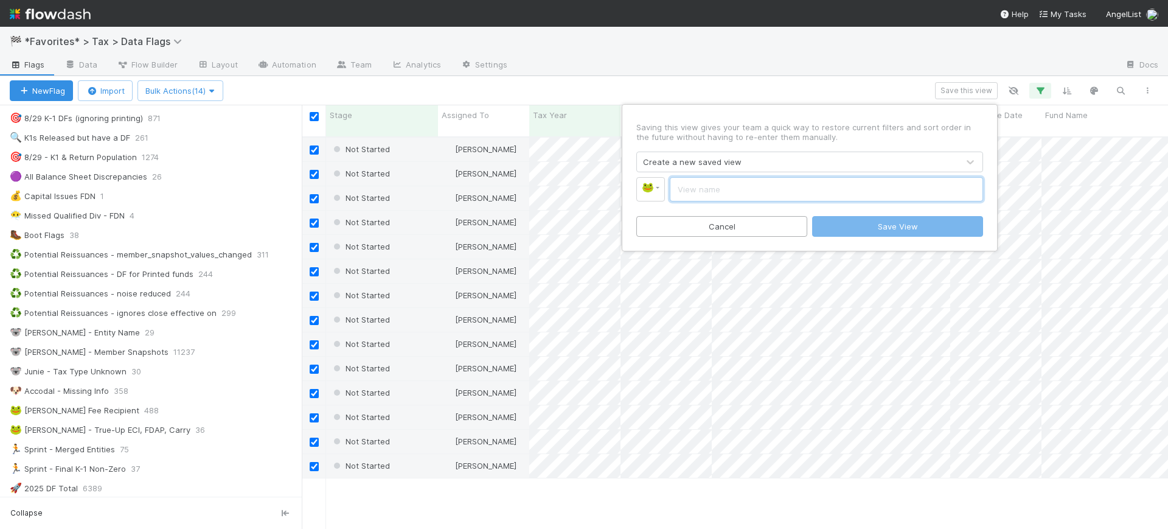
click at [760, 190] on input "text" at bounding box center [826, 189] width 313 height 24
type input "[PERSON_NAME] - Potential FDAP"
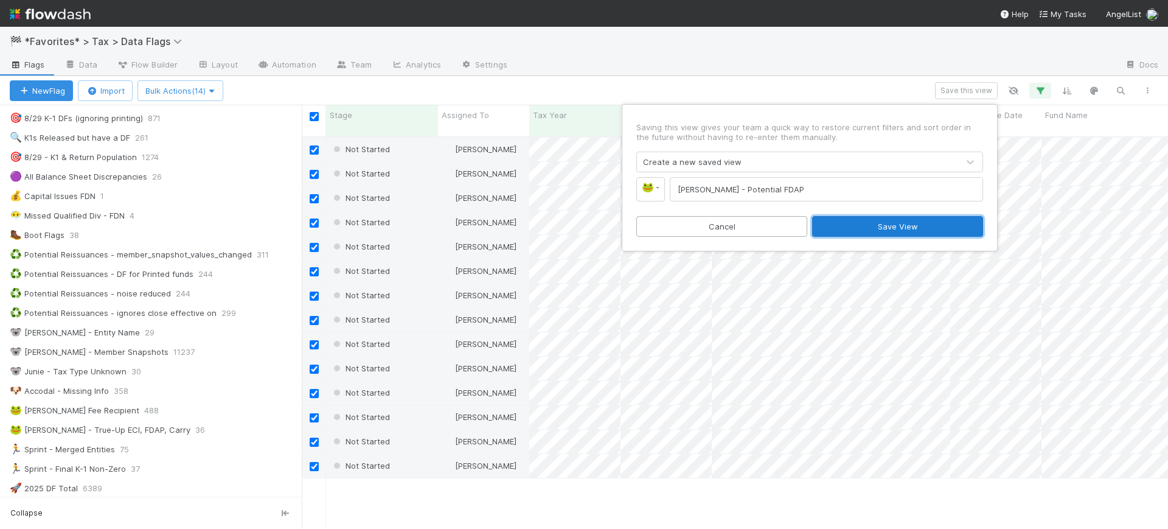
click at [875, 227] on button "Save View" at bounding box center [897, 226] width 171 height 21
